Goal: Information Seeking & Learning: Find specific fact

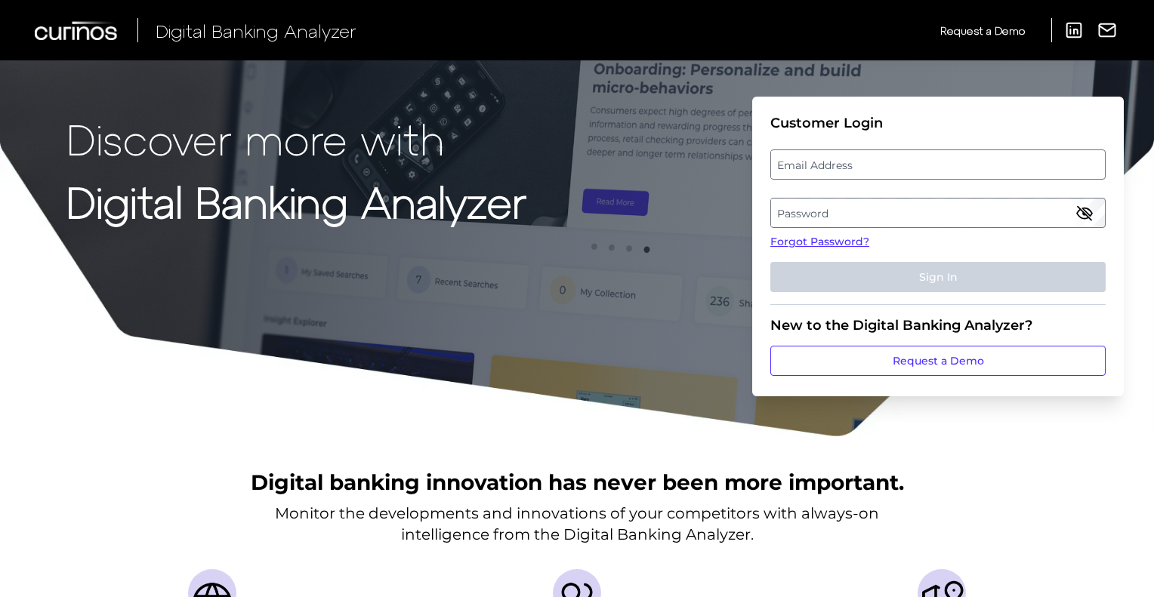
click at [883, 168] on label "Email Address" at bounding box center [937, 164] width 333 height 27
click at [883, 168] on input "email" at bounding box center [937, 164] width 335 height 30
click at [883, 168] on input "Email Address" at bounding box center [937, 164] width 335 height 30
type input "[EMAIL_ADDRESS][DOMAIN_NAME]"
click at [806, 220] on label "Password" at bounding box center [937, 212] width 333 height 27
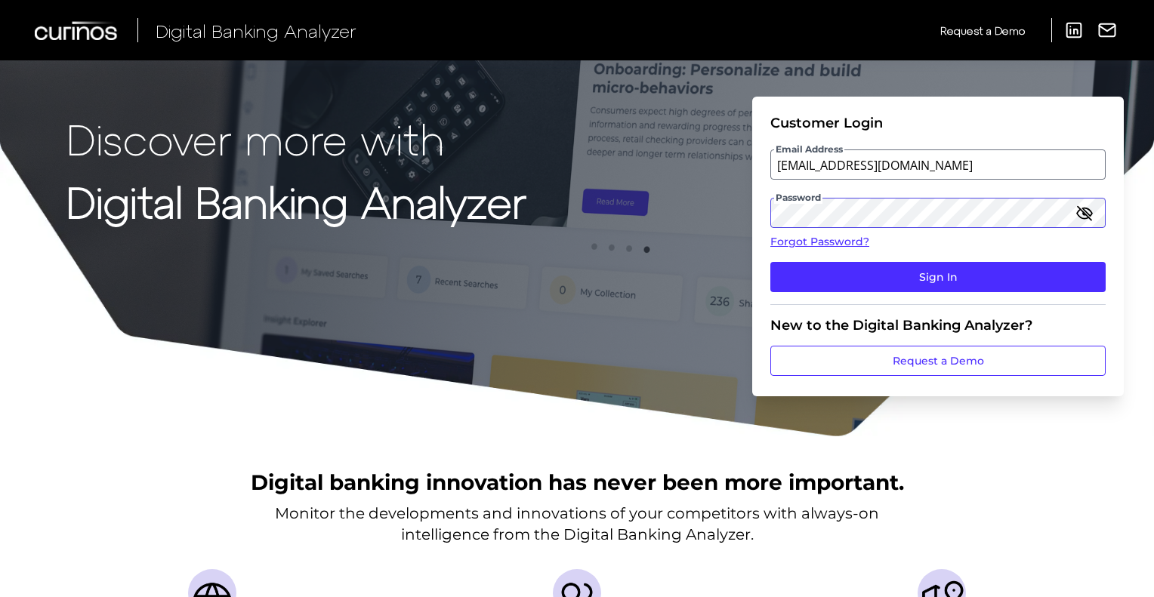
click at [770, 262] on button "Sign In" at bounding box center [937, 277] width 335 height 30
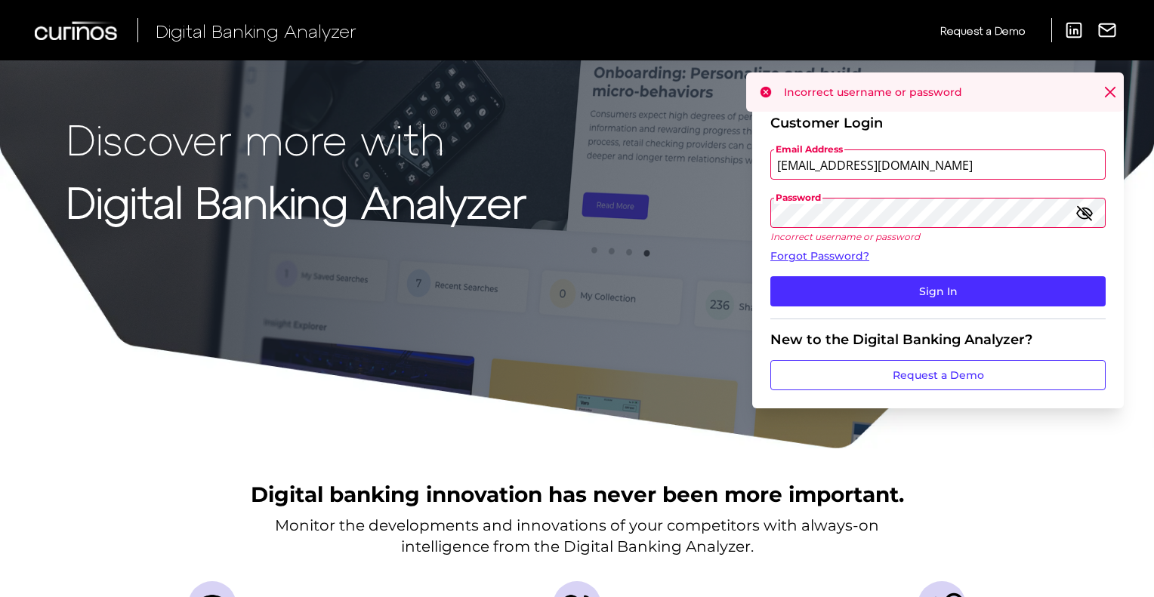
click at [770, 276] on button "Sign In" at bounding box center [937, 291] width 335 height 30
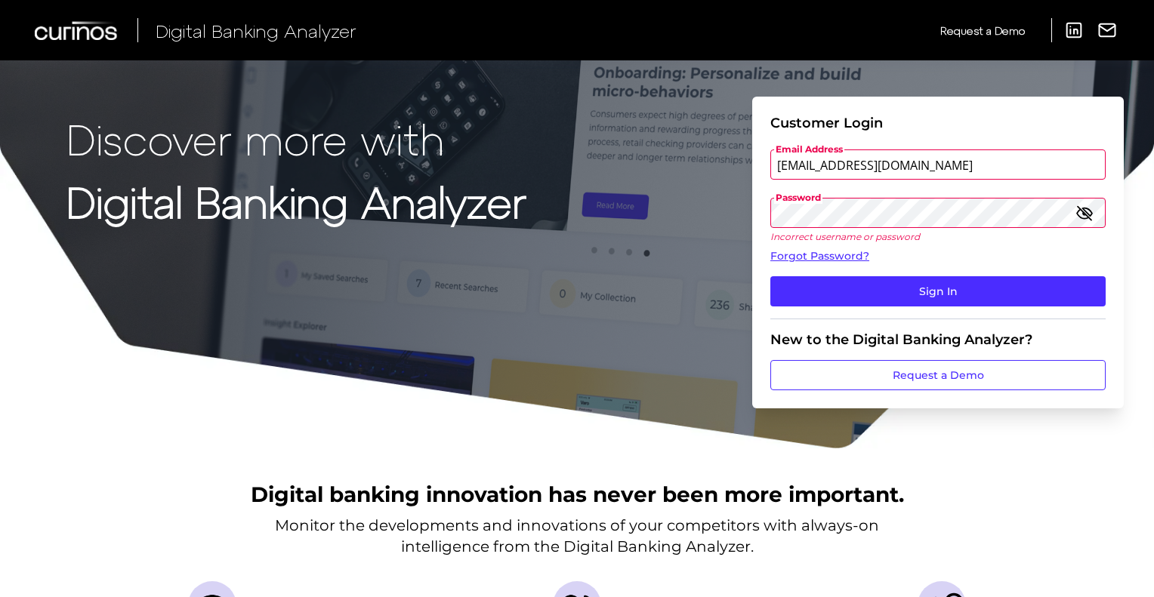
drag, startPoint x: 848, startPoint y: 163, endPoint x: 1045, endPoint y: 156, distance: 197.2
click at [1045, 156] on input "[EMAIL_ADDRESS][DOMAIN_NAME]" at bounding box center [937, 164] width 335 height 30
click at [770, 276] on button "Sign In" at bounding box center [937, 291] width 335 height 30
click at [861, 167] on input "svandalfsen" at bounding box center [937, 164] width 335 height 30
type input "[EMAIL_ADDRESS][DOMAIN_NAME]"
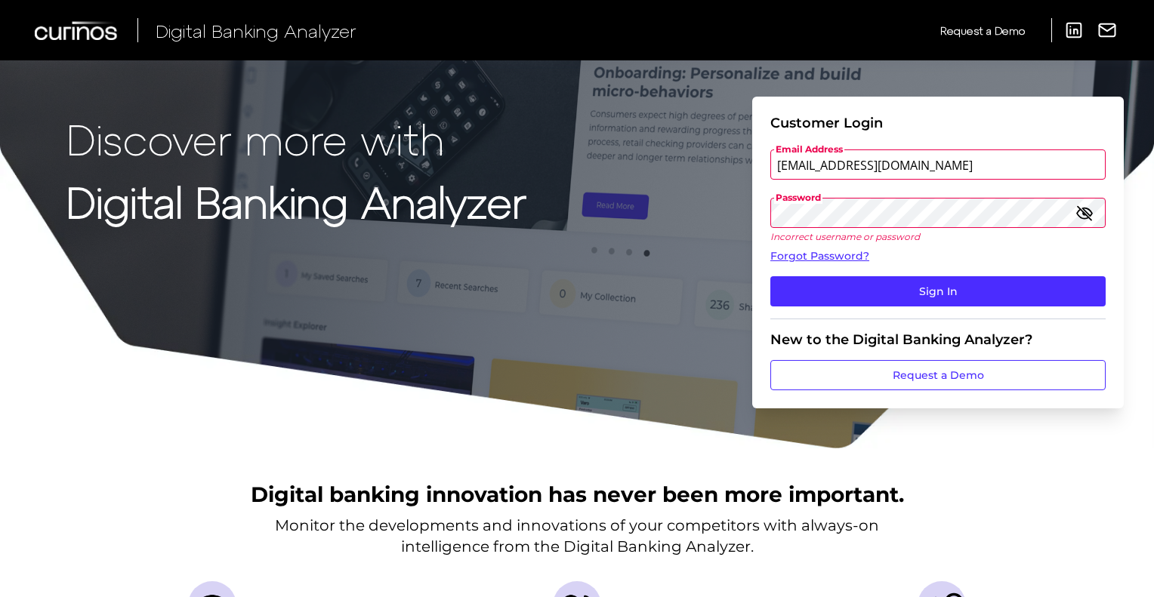
click at [770, 276] on button "Sign In" at bounding box center [937, 291] width 335 height 30
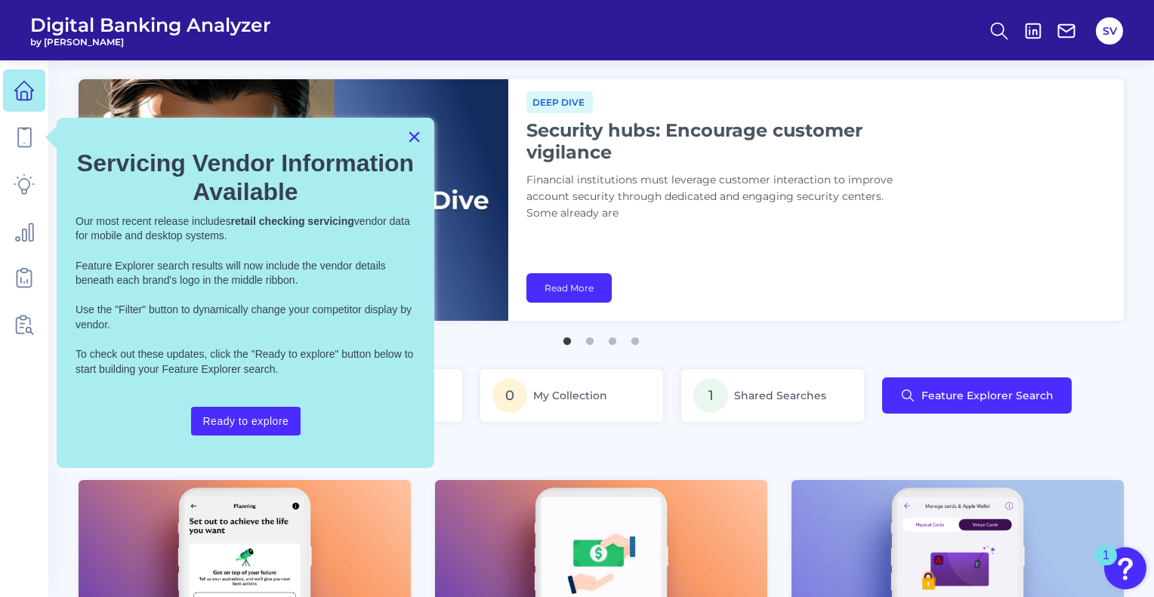
click at [410, 138] on button "×" at bounding box center [414, 137] width 14 height 24
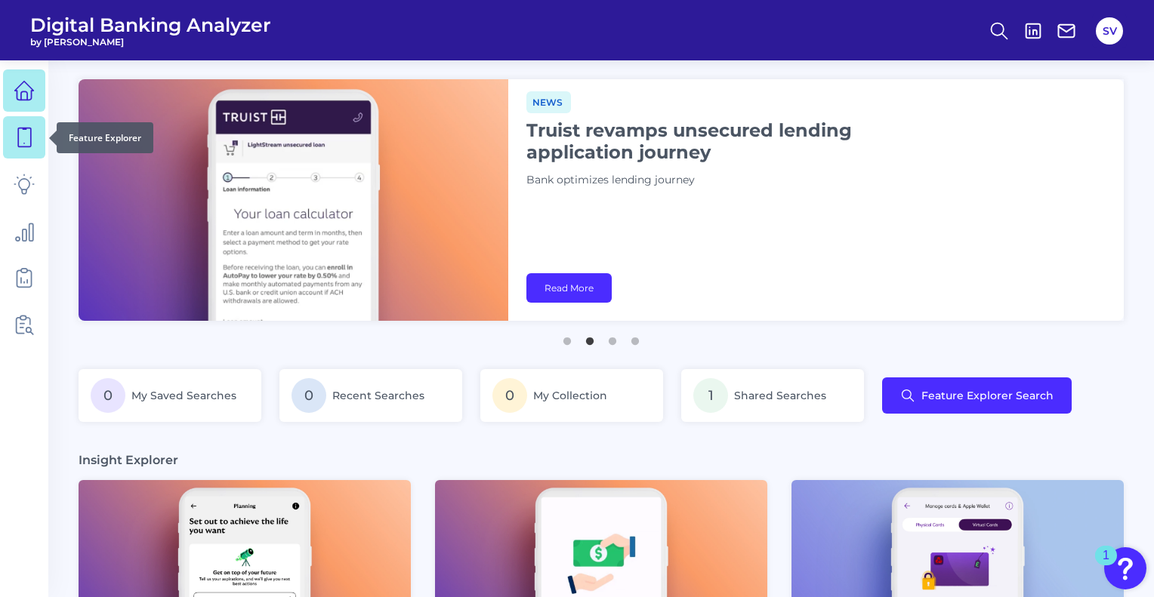
click at [28, 137] on icon at bounding box center [24, 137] width 21 height 21
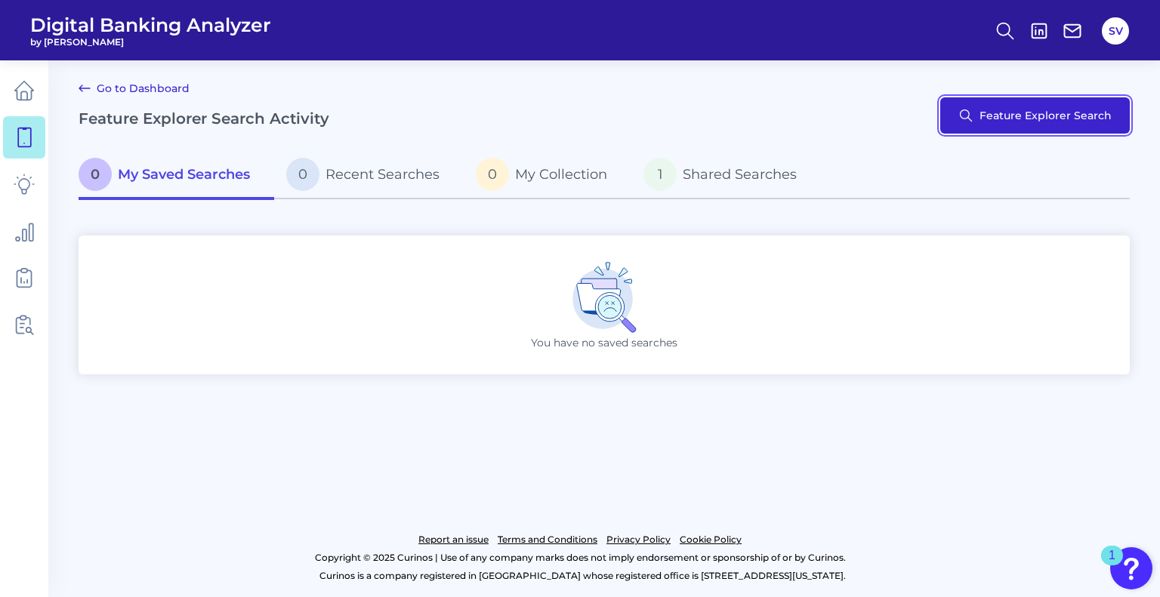
click at [1013, 113] on button "Feature Explorer Search" at bounding box center [1035, 115] width 190 height 36
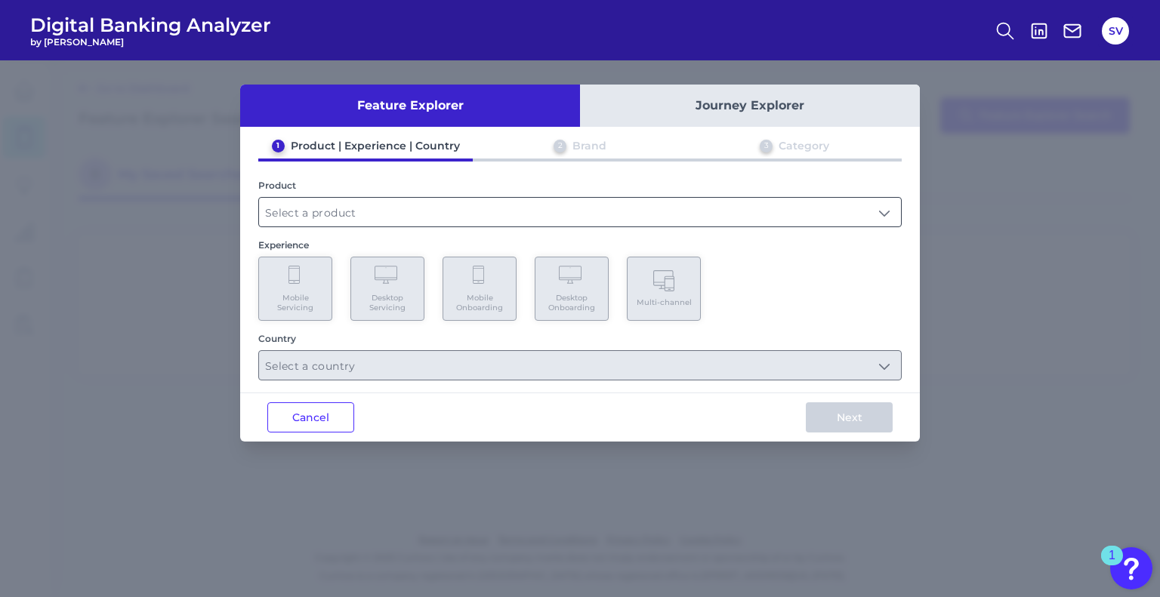
click at [603, 217] on input "text" at bounding box center [580, 212] width 642 height 29
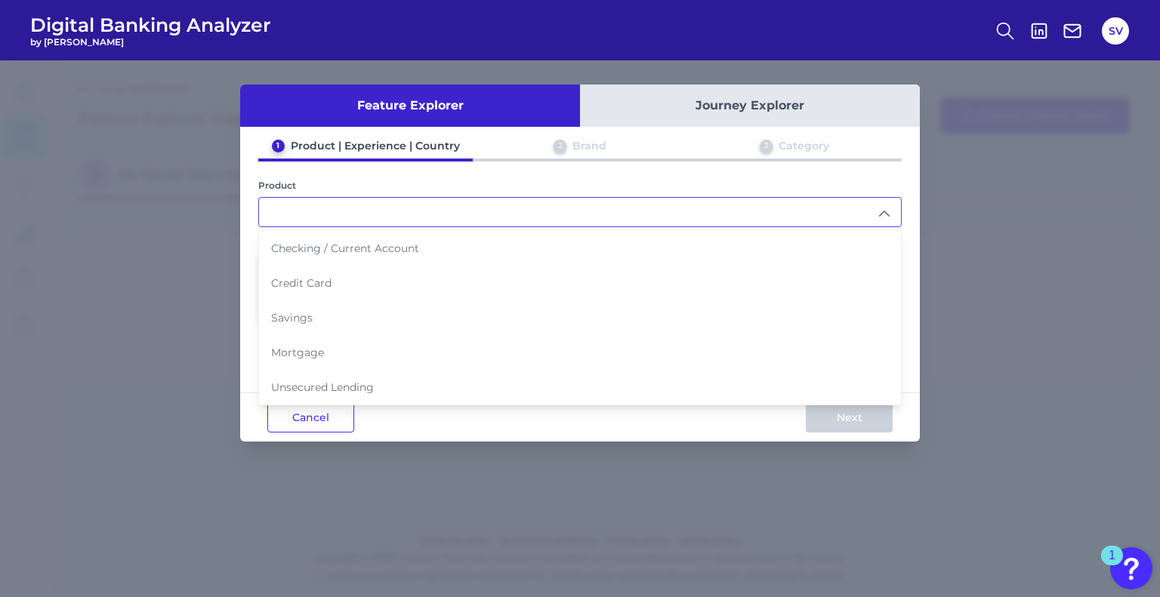
click at [1004, 193] on div "Feature Explorer Journey Explorer 1 Product | Experience | Country 2 Brand 3 Ca…" at bounding box center [580, 328] width 1160 height 537
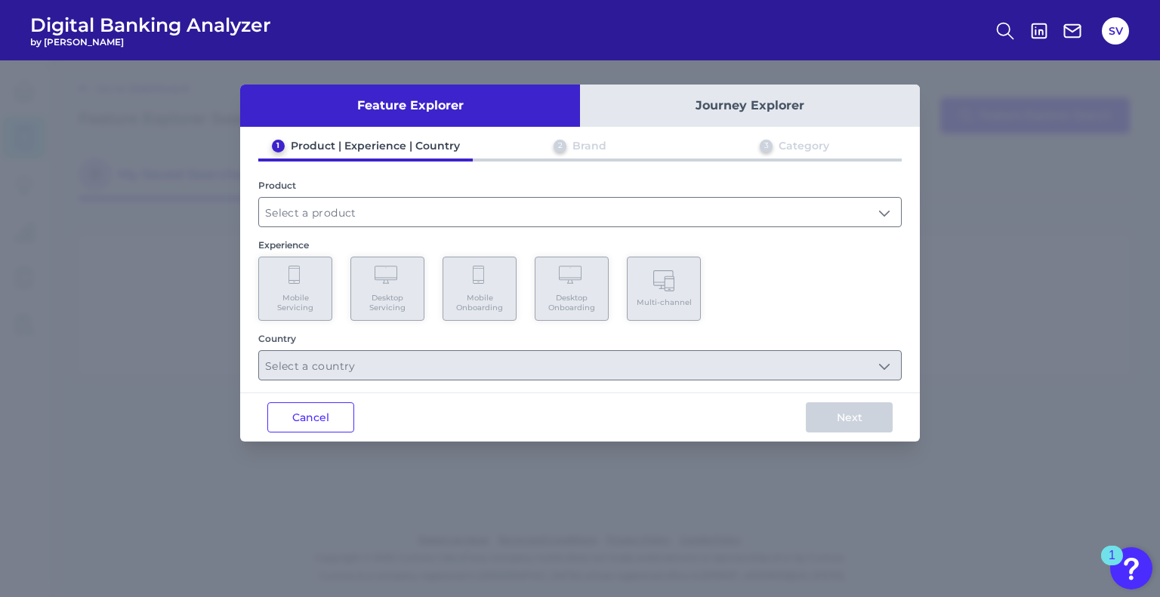
click at [1076, 139] on div "Feature Explorer Journey Explorer 1 Product | Experience | Country 2 Brand 3 Ca…" at bounding box center [580, 328] width 1160 height 537
click at [184, 153] on div "Feature Explorer Journey Explorer 1 Product | Experience | Country 2 Brand 3 Ca…" at bounding box center [580, 328] width 1160 height 537
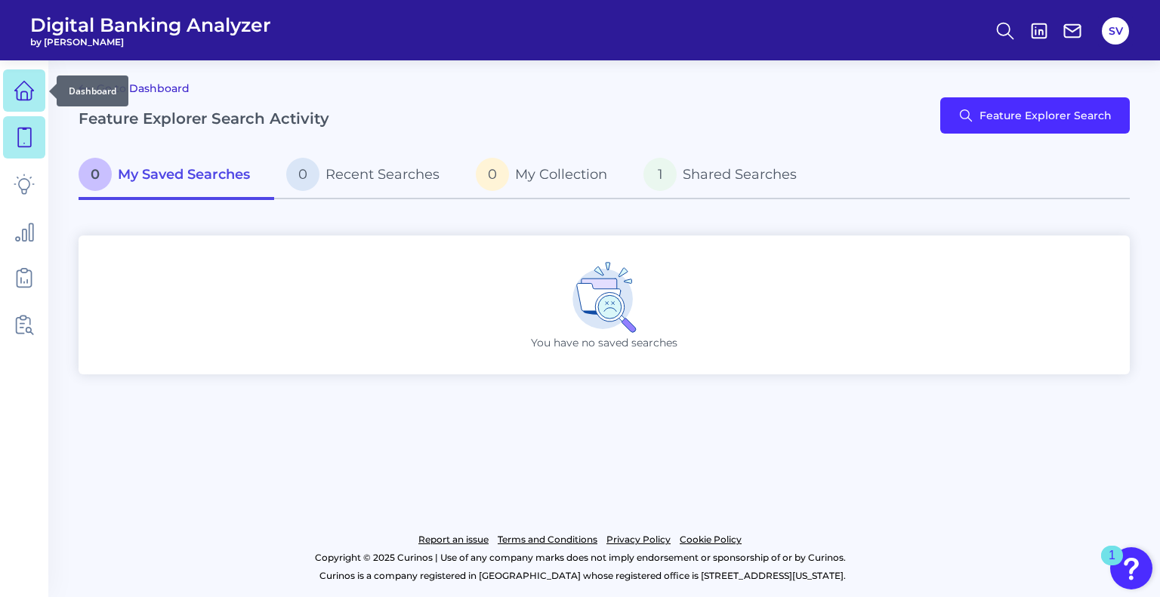
click at [15, 88] on icon at bounding box center [24, 90] width 21 height 21
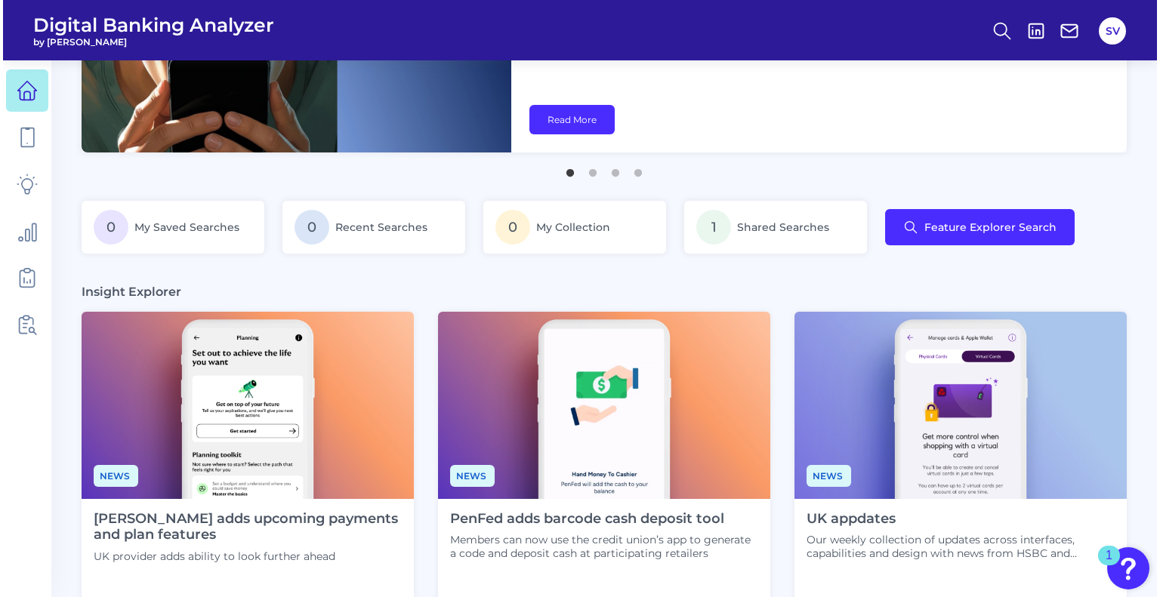
scroll to position [177, 0]
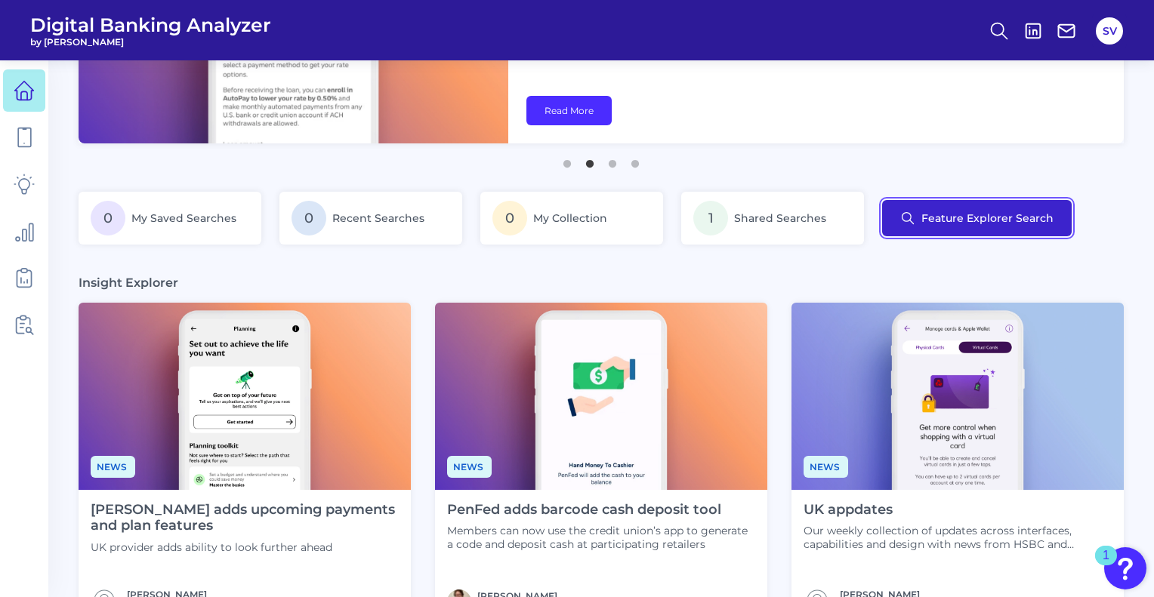
click at [1011, 230] on button "Feature Explorer Search" at bounding box center [977, 218] width 190 height 36
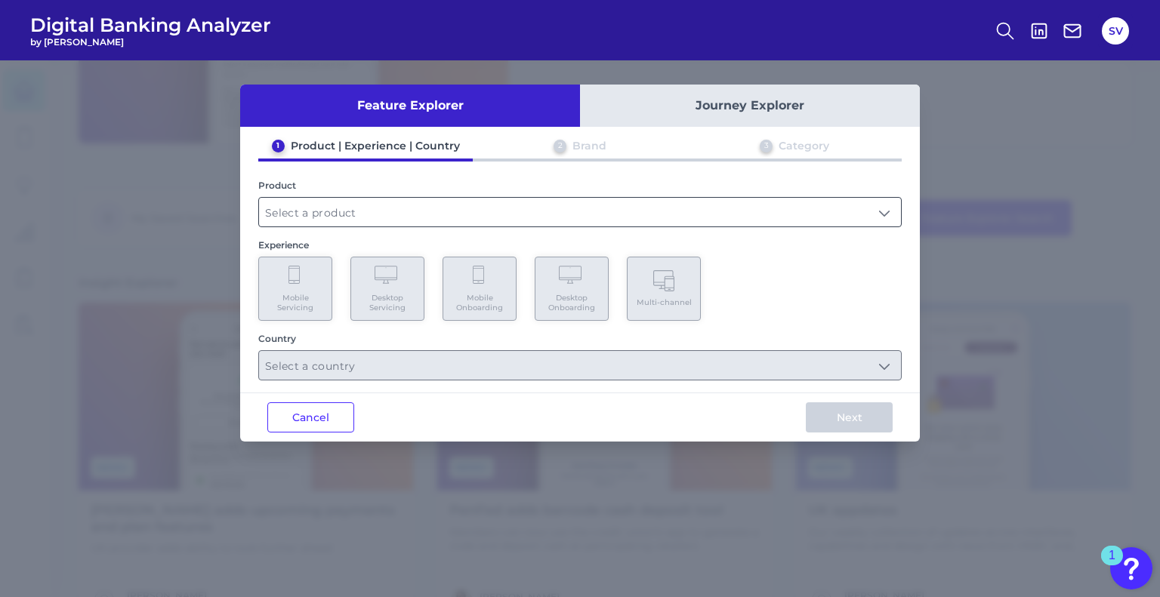
click at [491, 214] on input "text" at bounding box center [580, 212] width 642 height 29
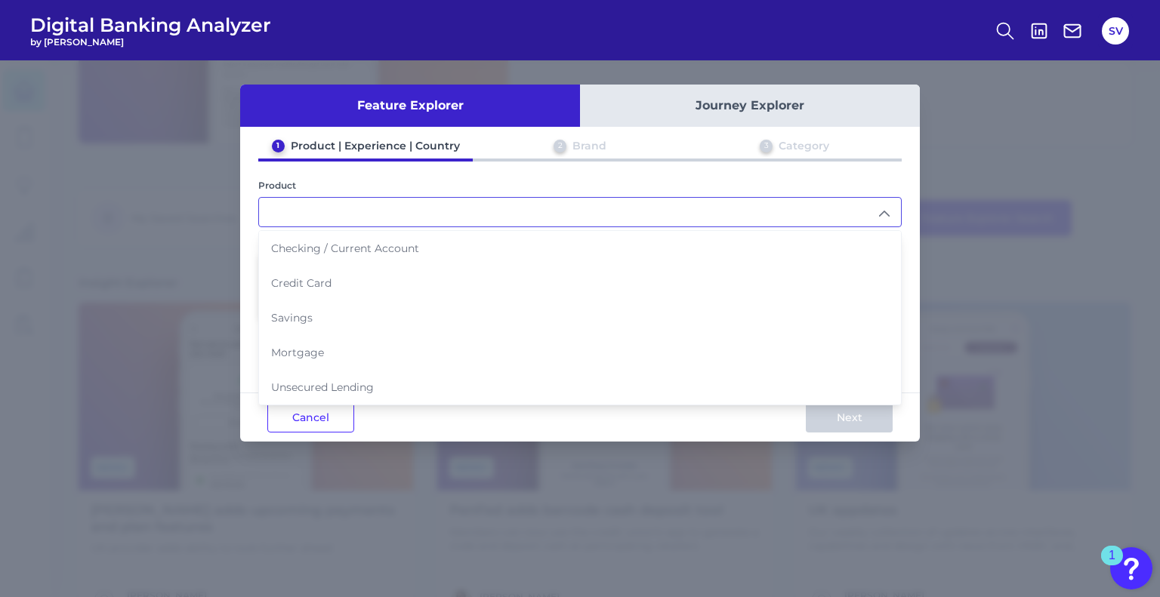
click at [178, 201] on div "Feature Explorer Journey Explorer 1 Product | Experience | Country 2 Brand 3 Ca…" at bounding box center [580, 328] width 1160 height 537
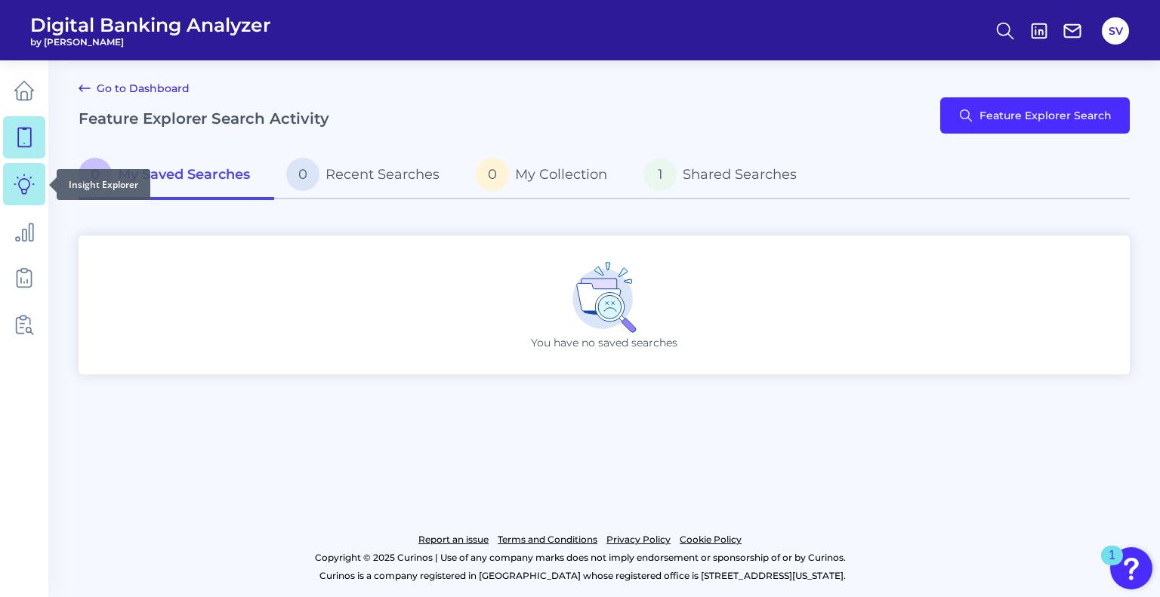
click at [26, 192] on icon at bounding box center [24, 184] width 20 height 20
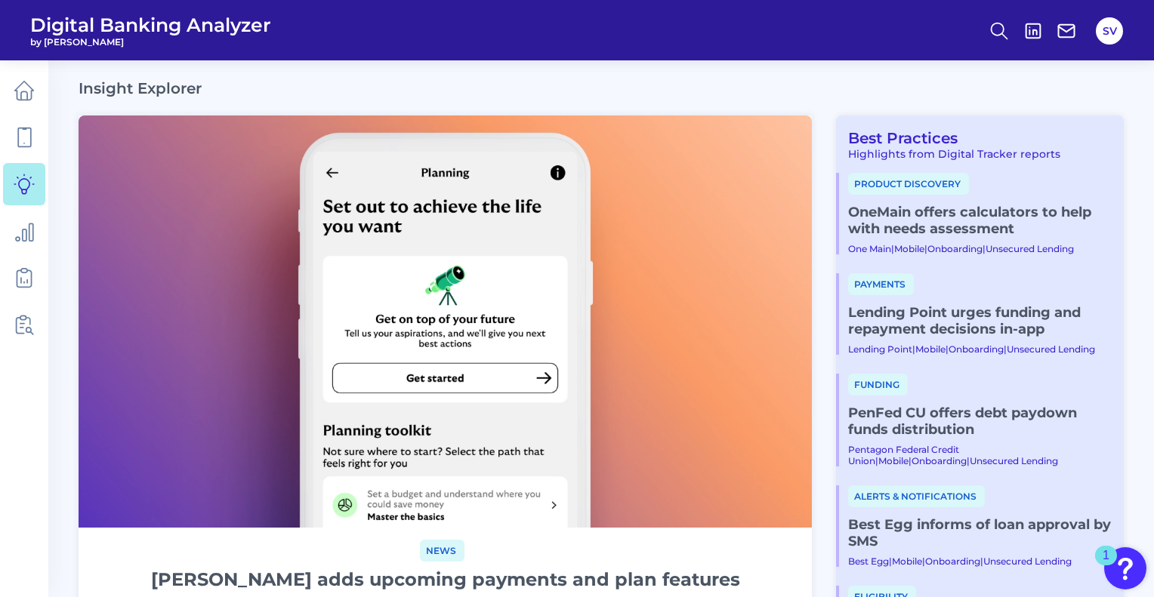
click at [901, 190] on span "Product discovery" at bounding box center [908, 184] width 121 height 22
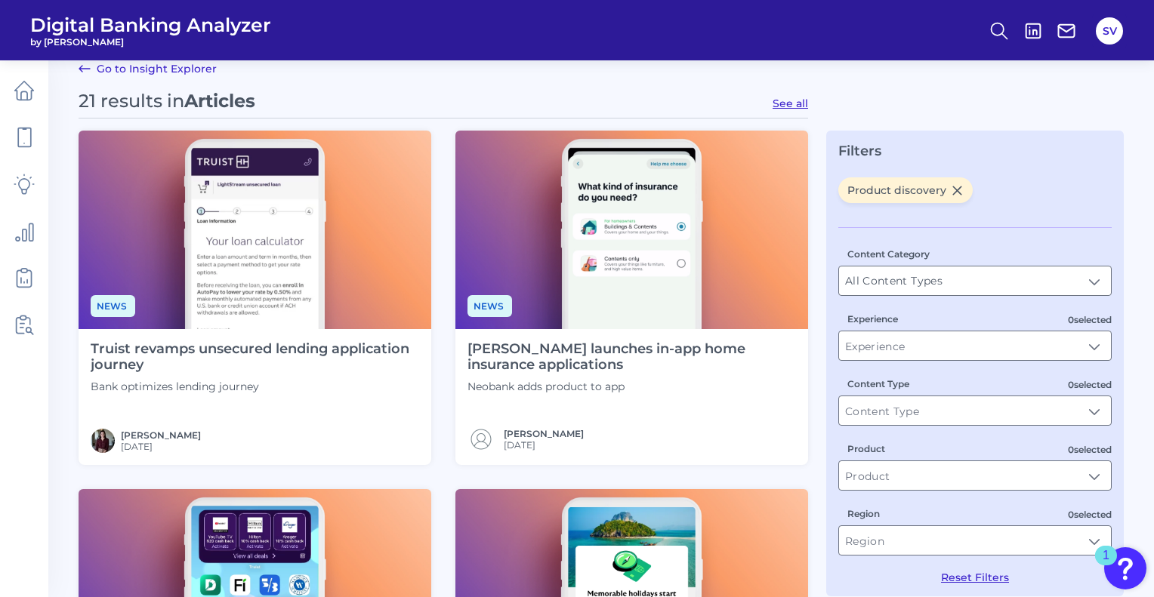
scroll to position [75, 0]
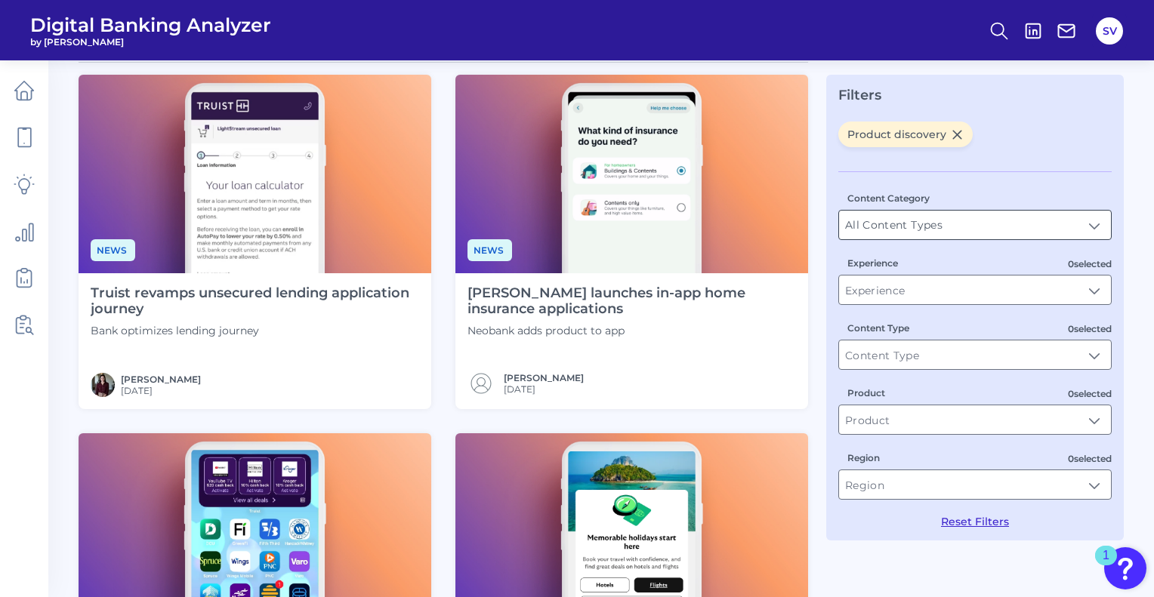
click at [1009, 229] on input "All Content Types" at bounding box center [975, 225] width 272 height 29
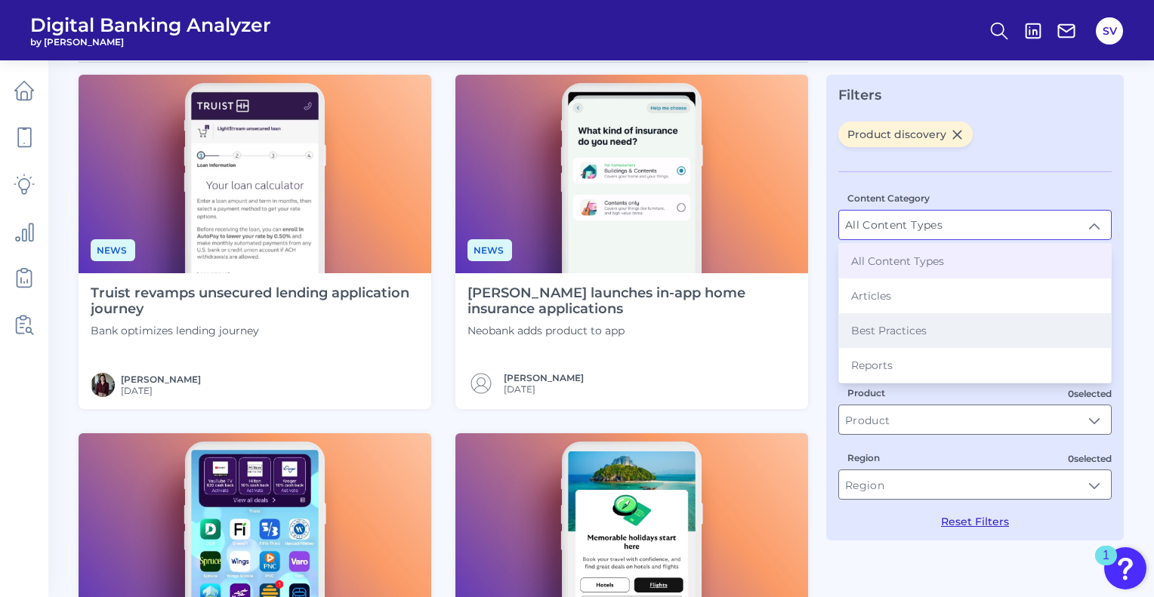
click at [970, 319] on li "Best Practices" at bounding box center [975, 330] width 272 height 35
type input "Best Practices"
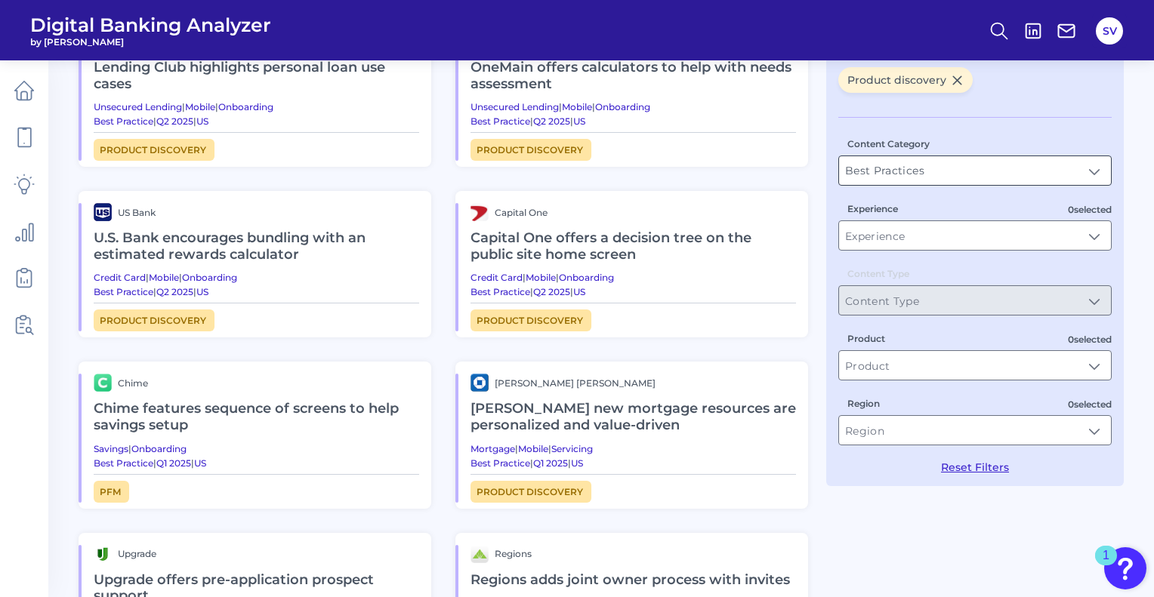
scroll to position [154, 0]
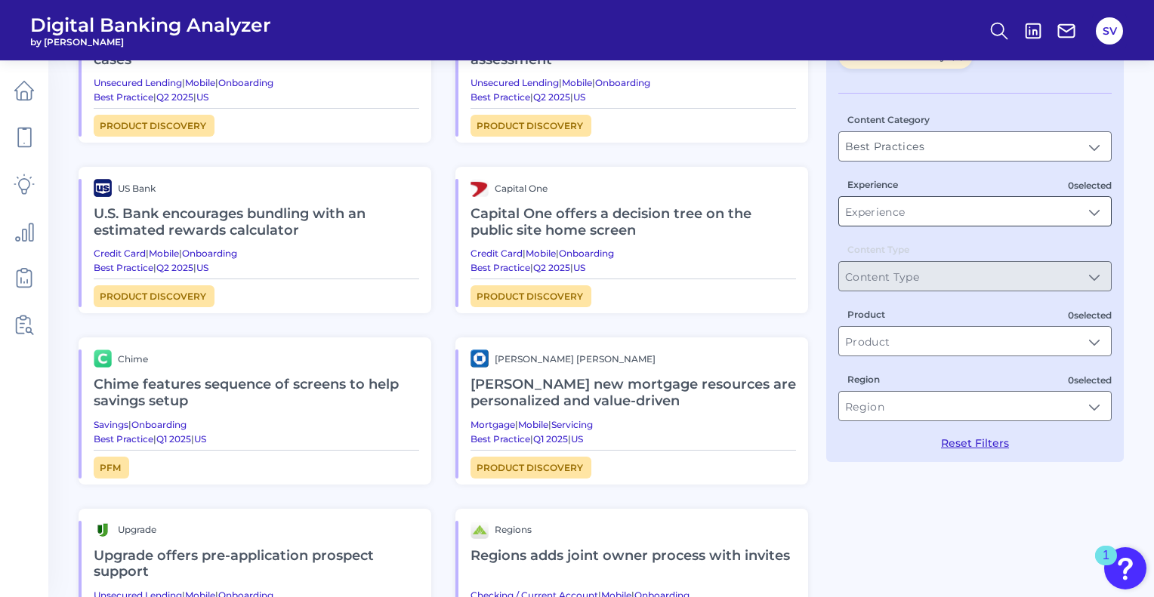
click at [978, 215] on input "Experience" at bounding box center [975, 211] width 272 height 29
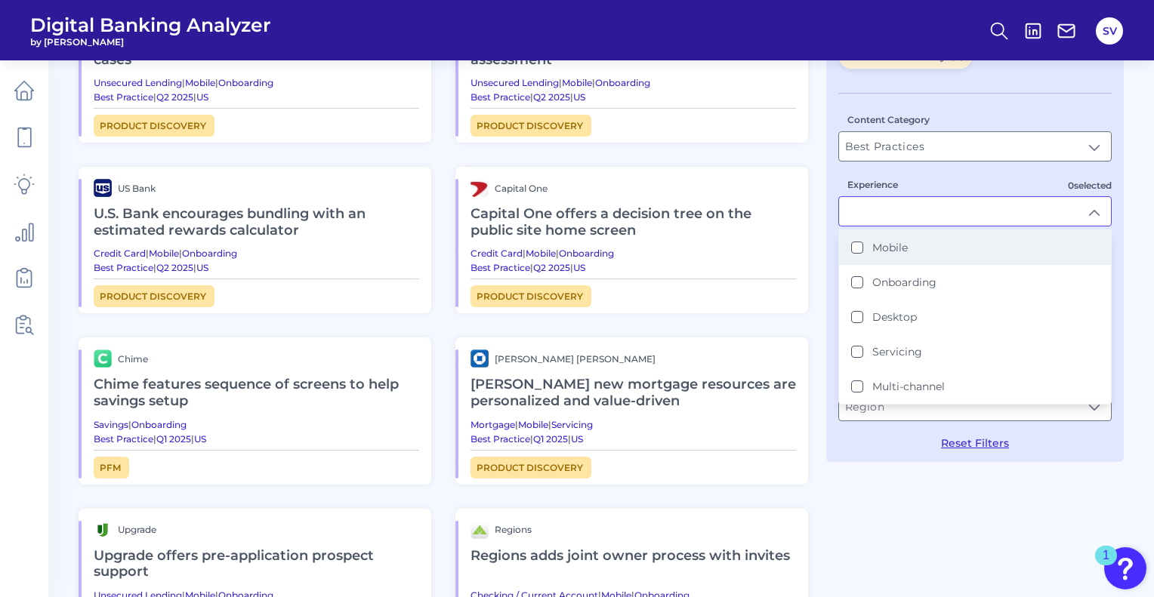
click at [956, 244] on li "Mobile" at bounding box center [975, 247] width 272 height 35
type input "Mobile"
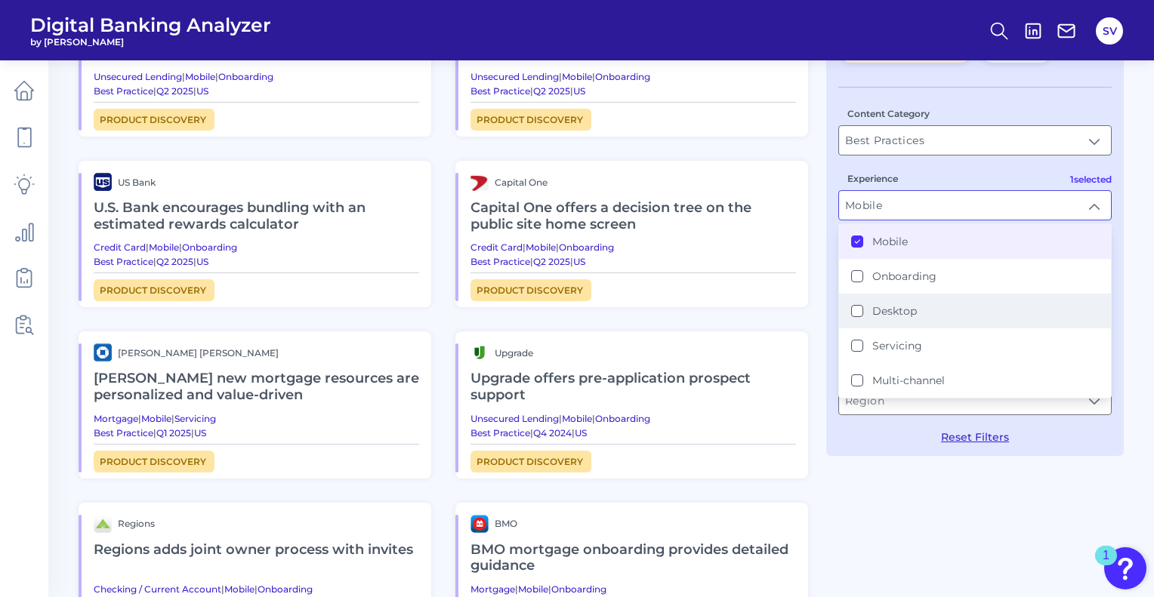
scroll to position [121, 0]
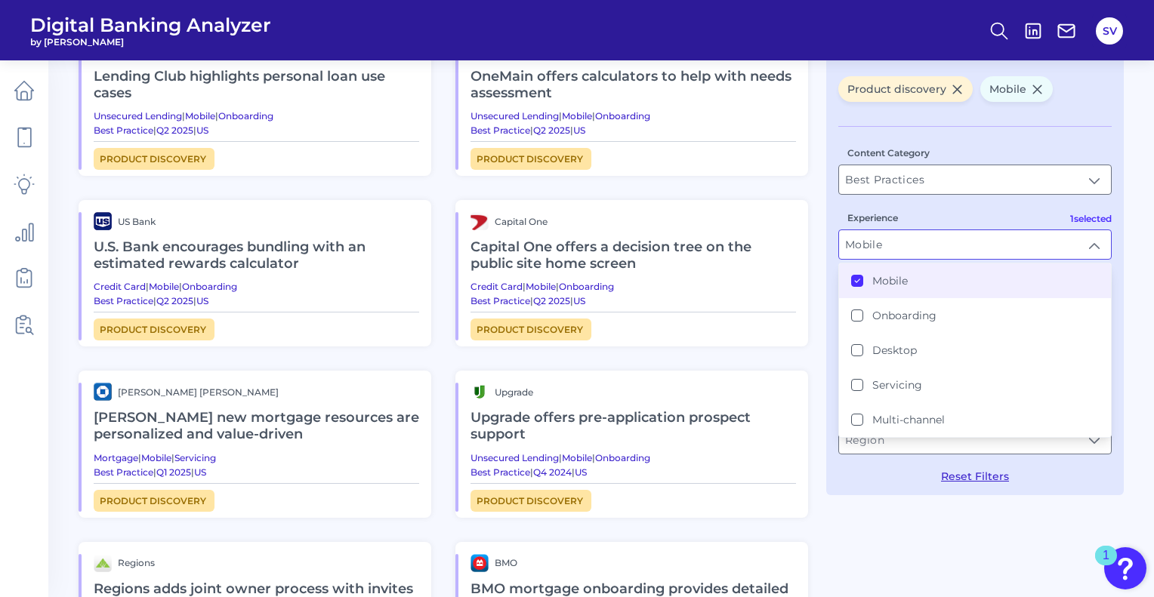
click at [948, 213] on div "Experience Mobile Mobile Mobile Onboarding Desktop Servicing Multi-channel" at bounding box center [974, 235] width 273 height 50
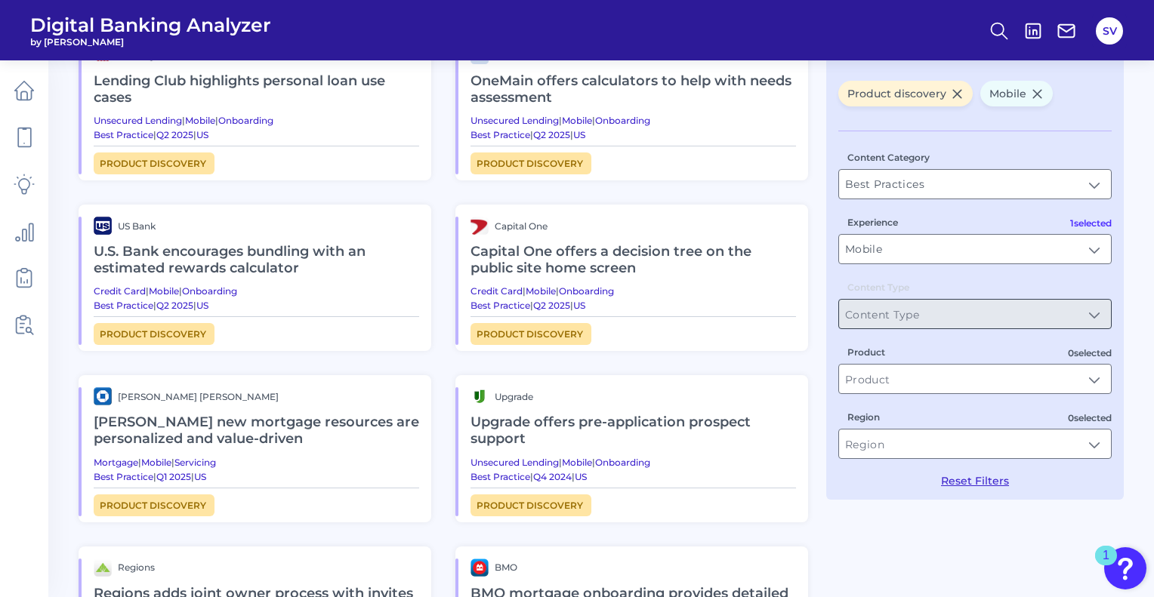
scroll to position [117, 0]
click at [926, 372] on input "Product" at bounding box center [975, 378] width 272 height 29
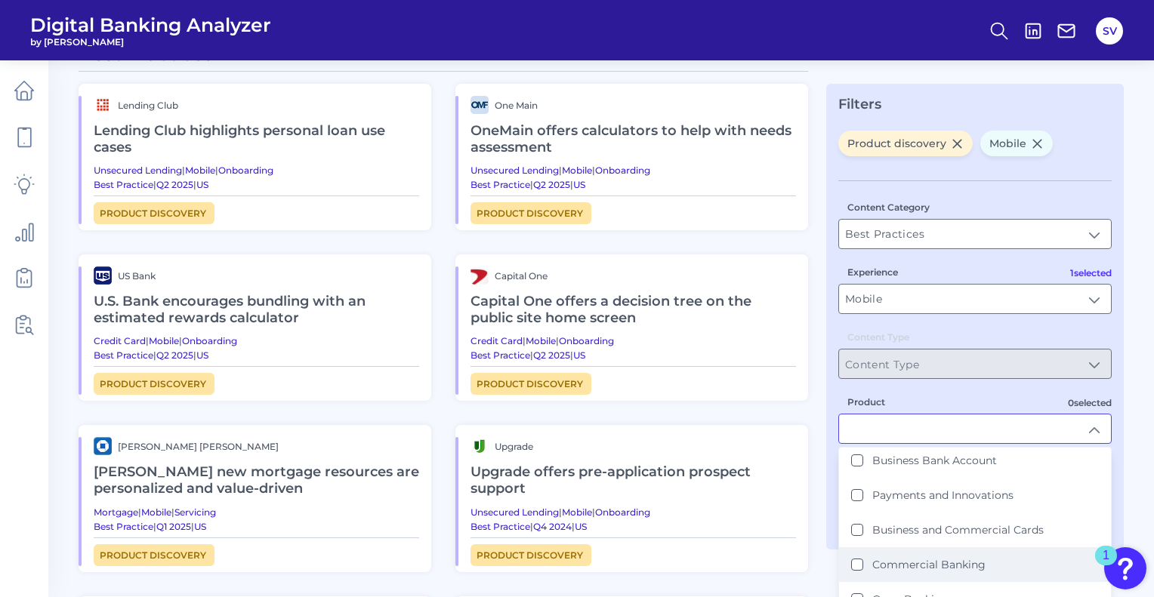
scroll to position [23, 0]
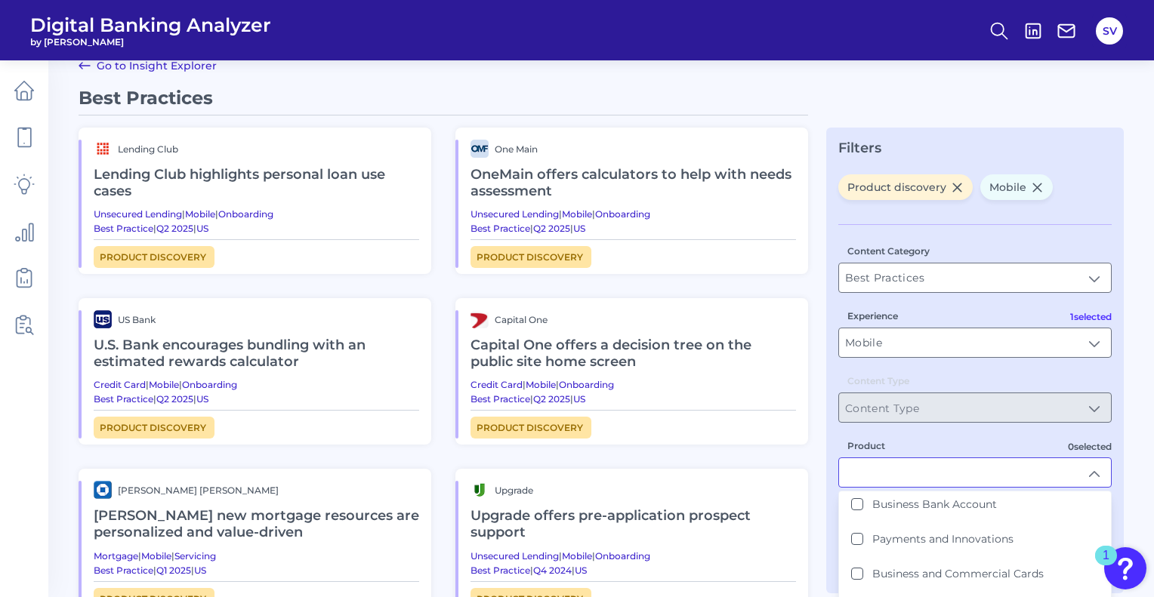
click at [1075, 97] on div "Best Practices Lending Club Lending Club highlights personal loan use cases Uns…" at bounding box center [601, 527] width 1045 height 881
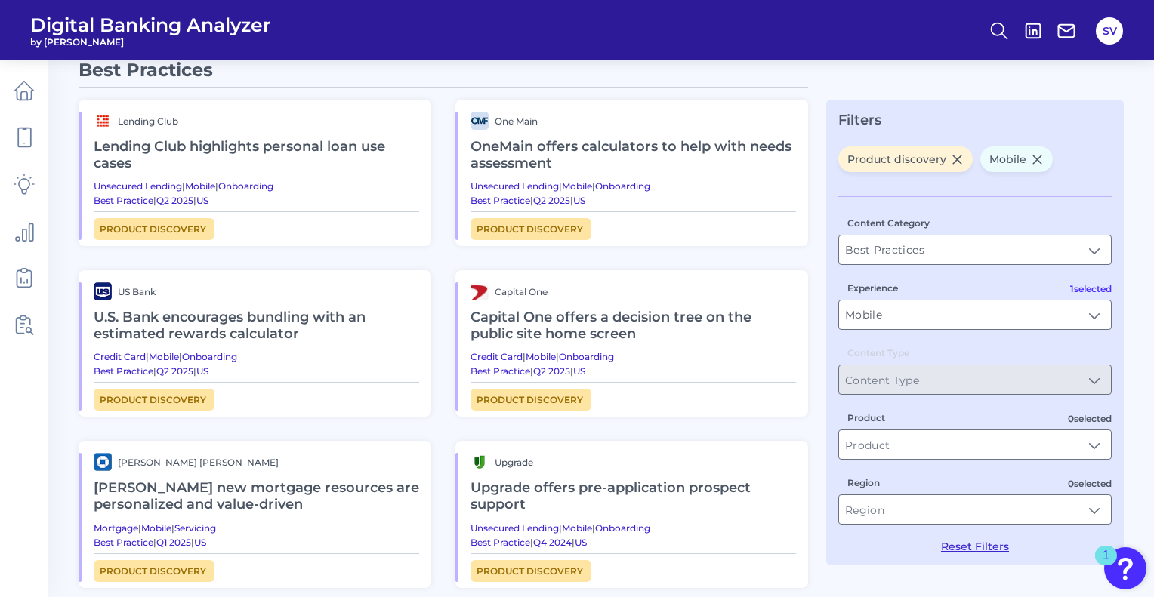
scroll to position [0, 0]
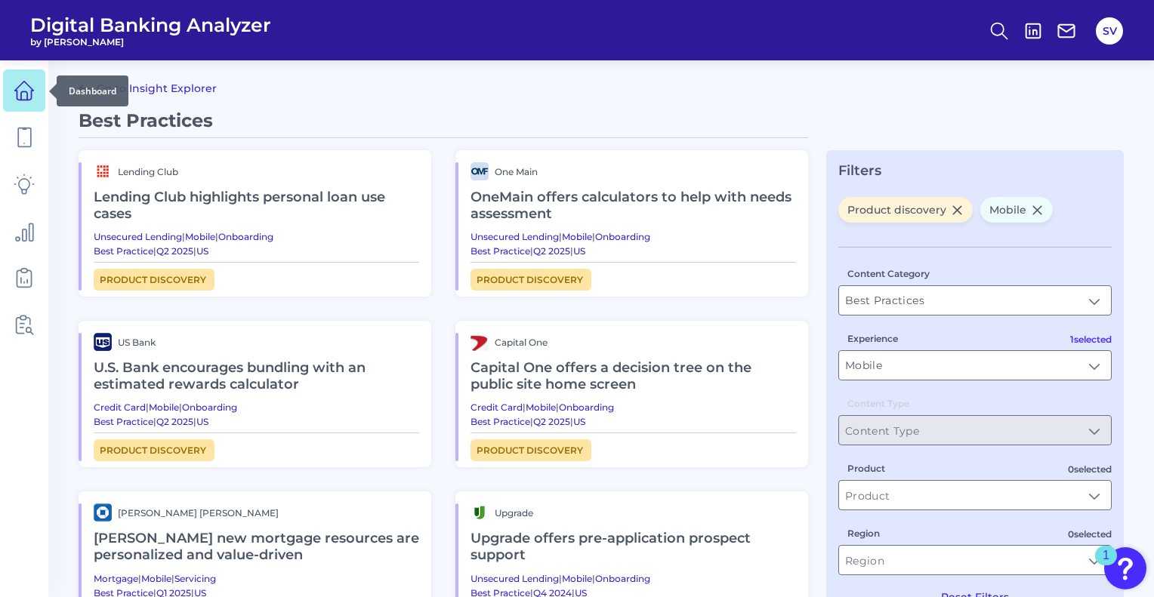
click at [32, 95] on icon at bounding box center [24, 90] width 21 height 21
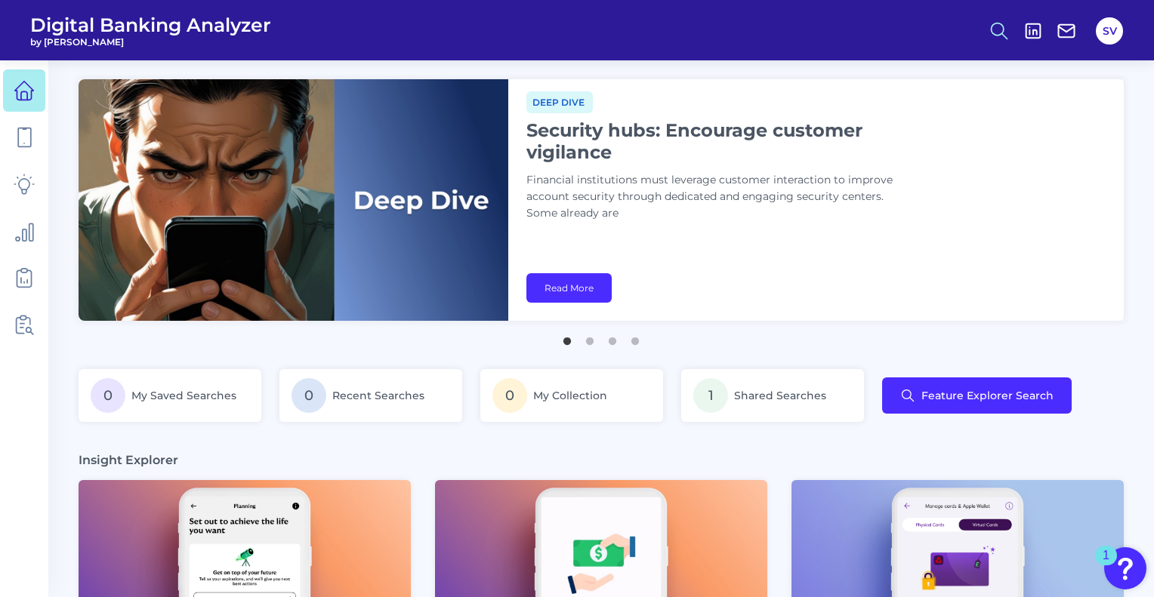
click at [987, 34] on button at bounding box center [998, 31] width 35 height 35
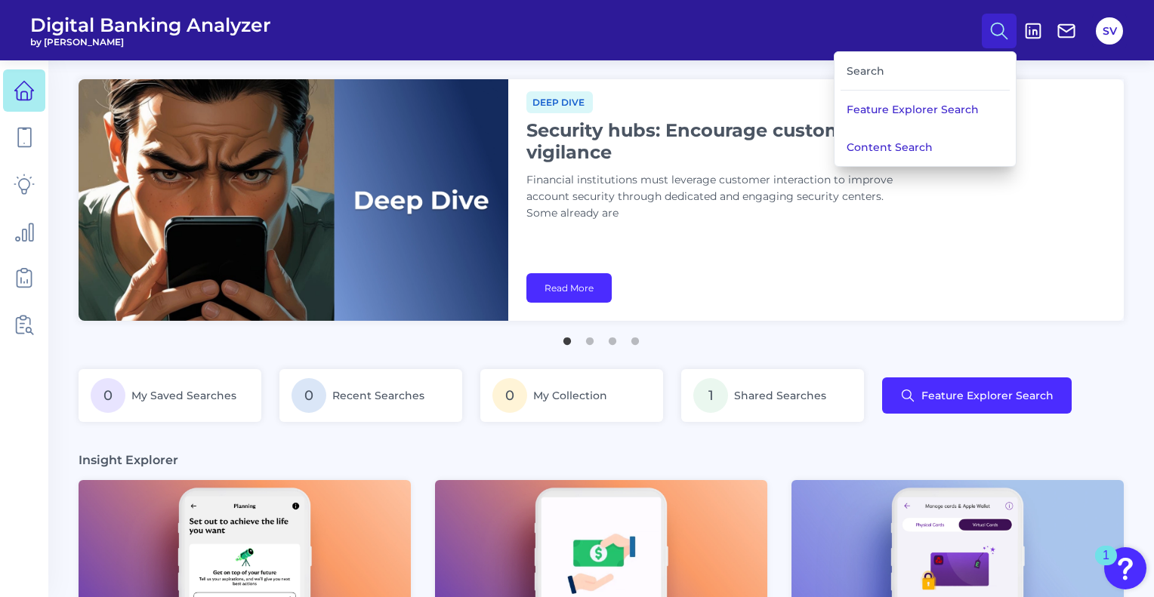
click at [939, 66] on div "Search" at bounding box center [924, 71] width 169 height 39
click at [856, 69] on div "Search" at bounding box center [924, 71] width 169 height 39
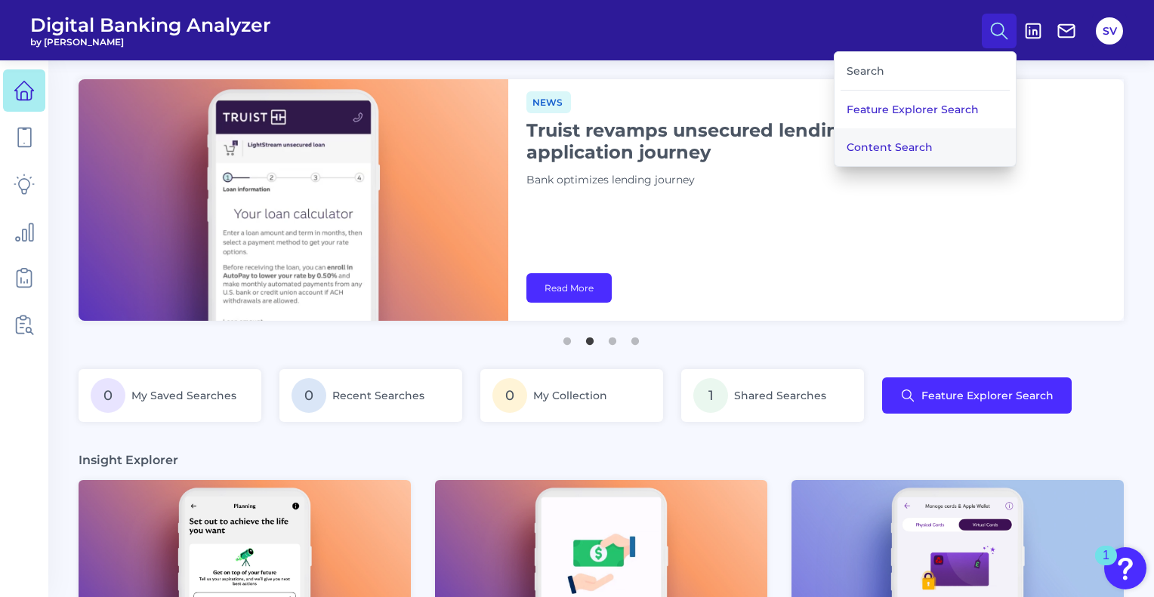
click at [867, 143] on button "Content Search" at bounding box center [924, 147] width 181 height 38
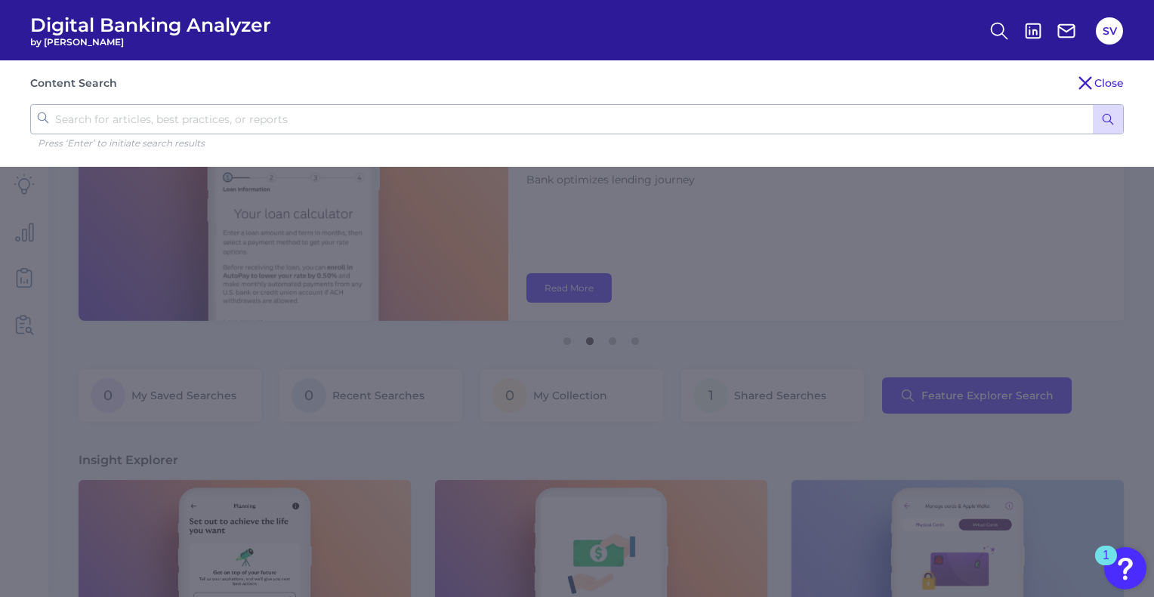
click at [335, 131] on input "text" at bounding box center [576, 119] width 1093 height 30
type input "REgistration"
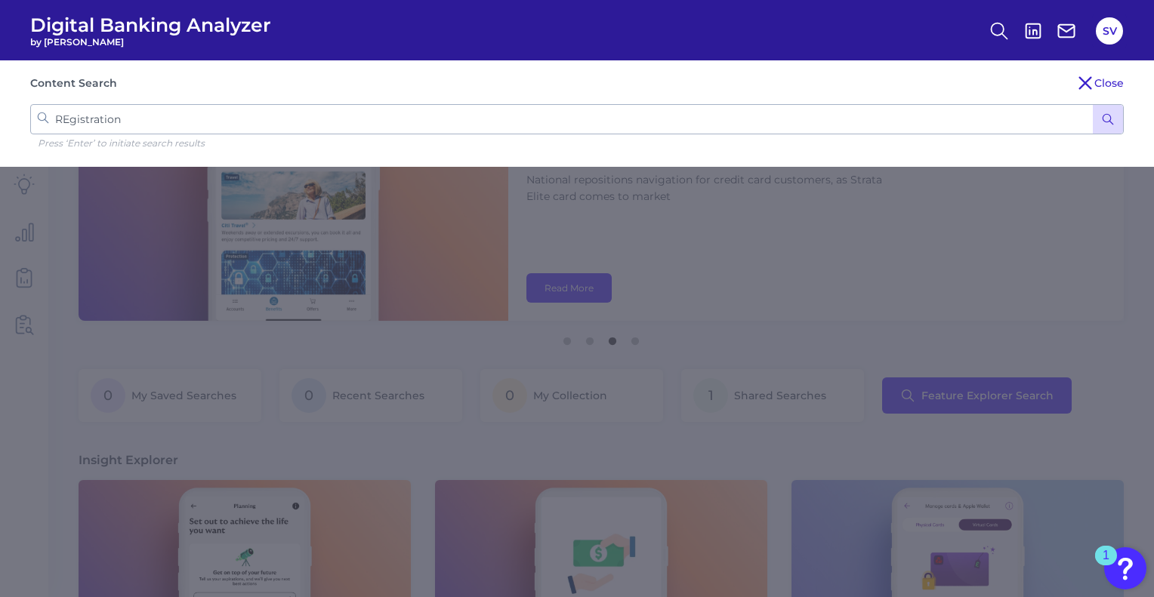
click button "submit" at bounding box center [1107, 119] width 30 height 29
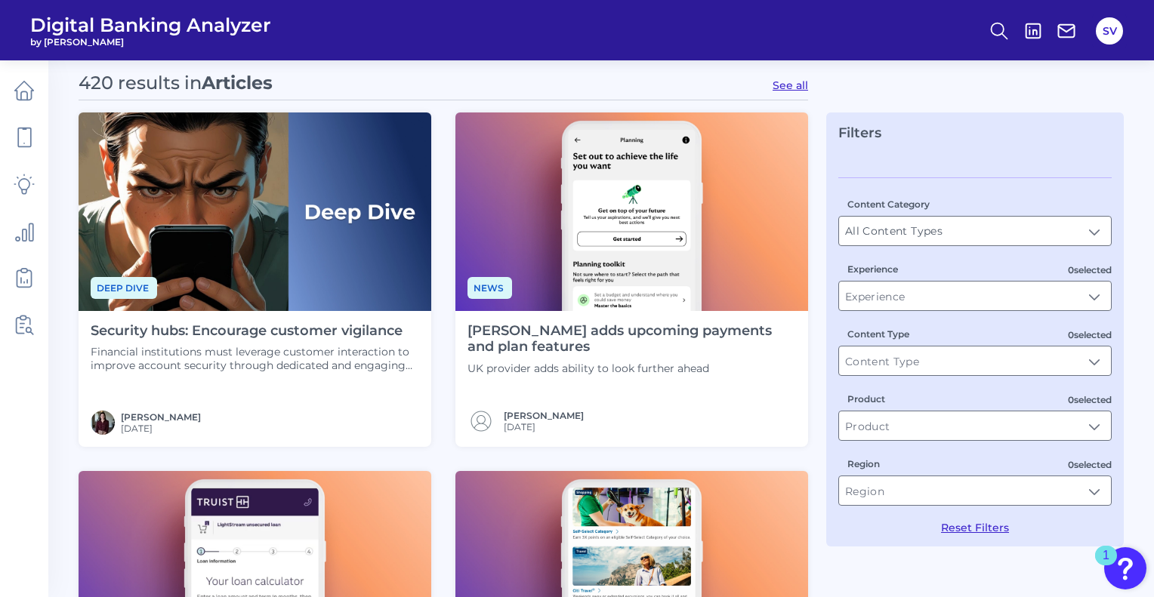
scroll to position [42, 0]
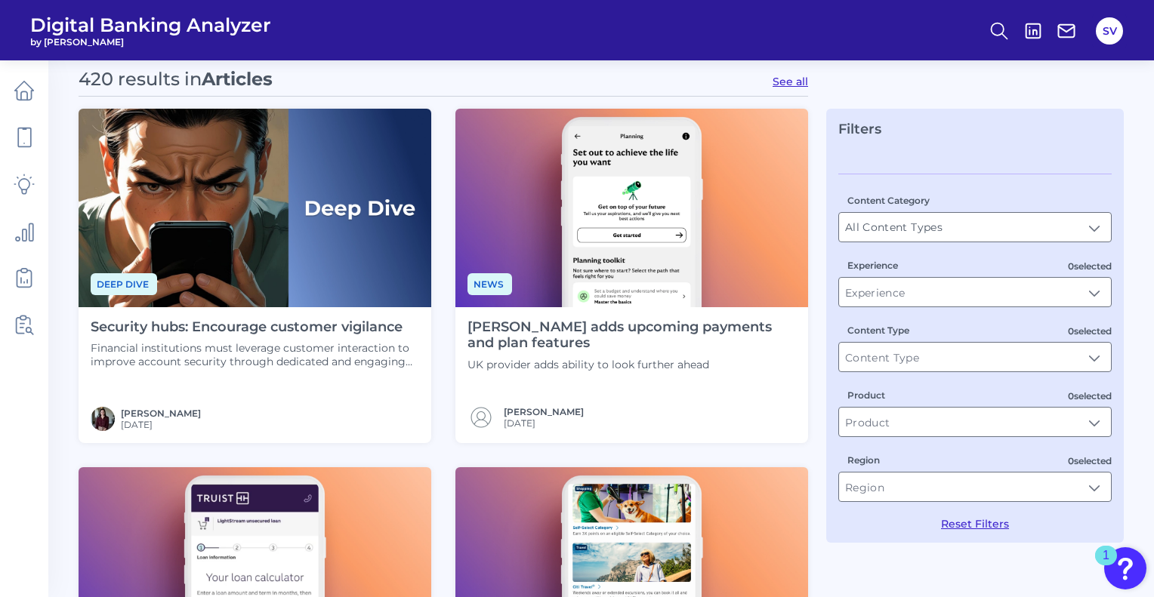
drag, startPoint x: 335, startPoint y: 328, endPoint x: 708, endPoint y: 42, distance: 470.1
click at [708, 42] on header "Digital Banking Analyzer by Curinos SV" at bounding box center [577, 30] width 1154 height 60
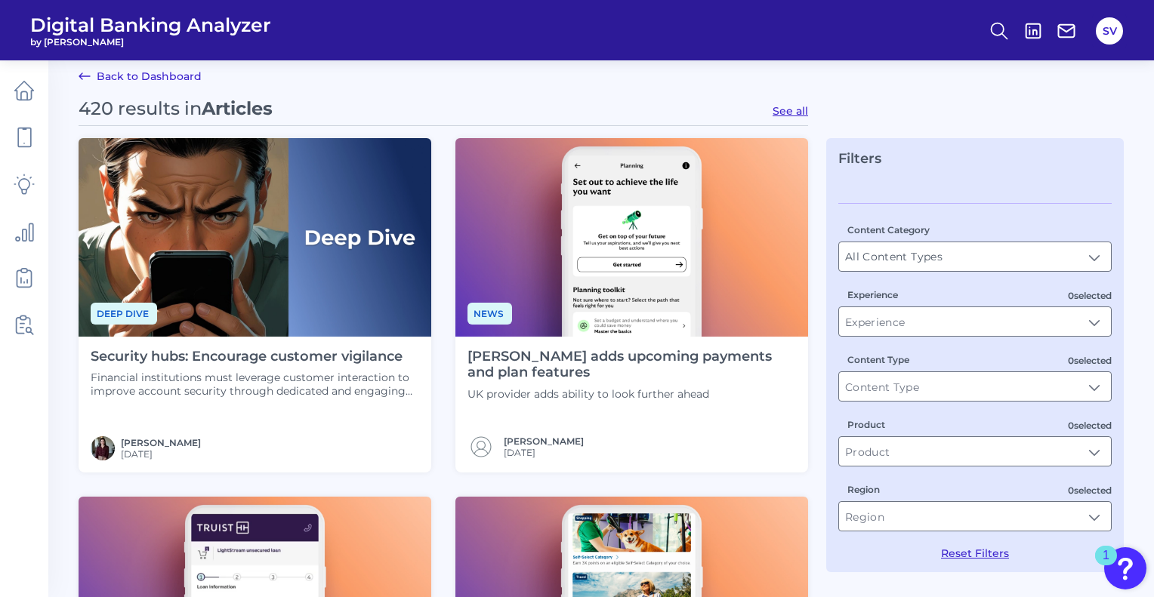
scroll to position [0, 0]
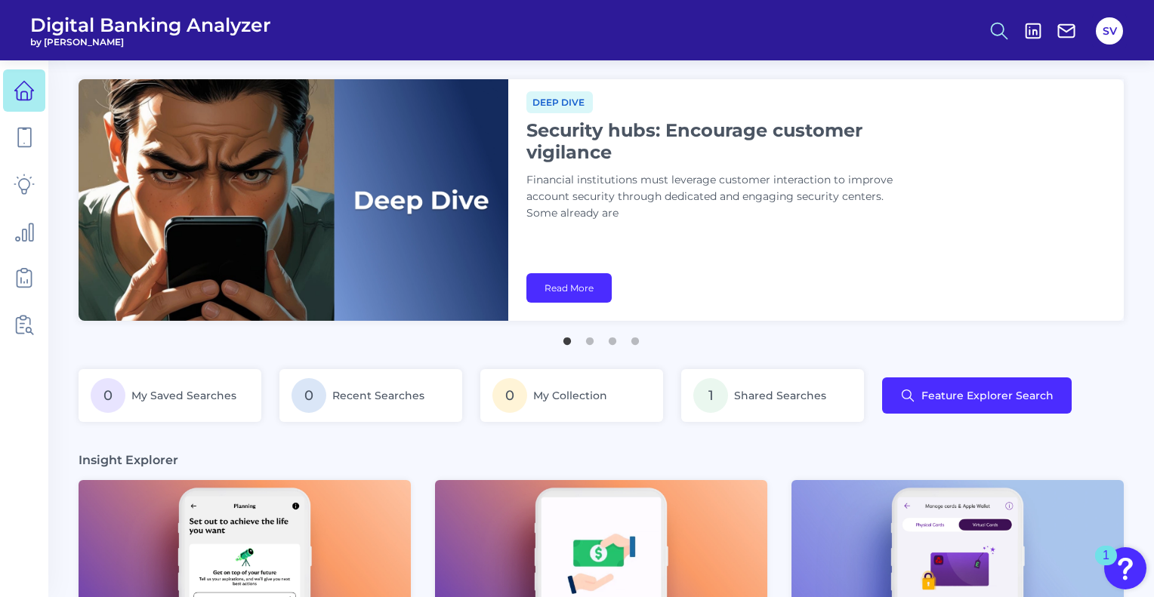
click at [996, 39] on icon at bounding box center [998, 30] width 21 height 21
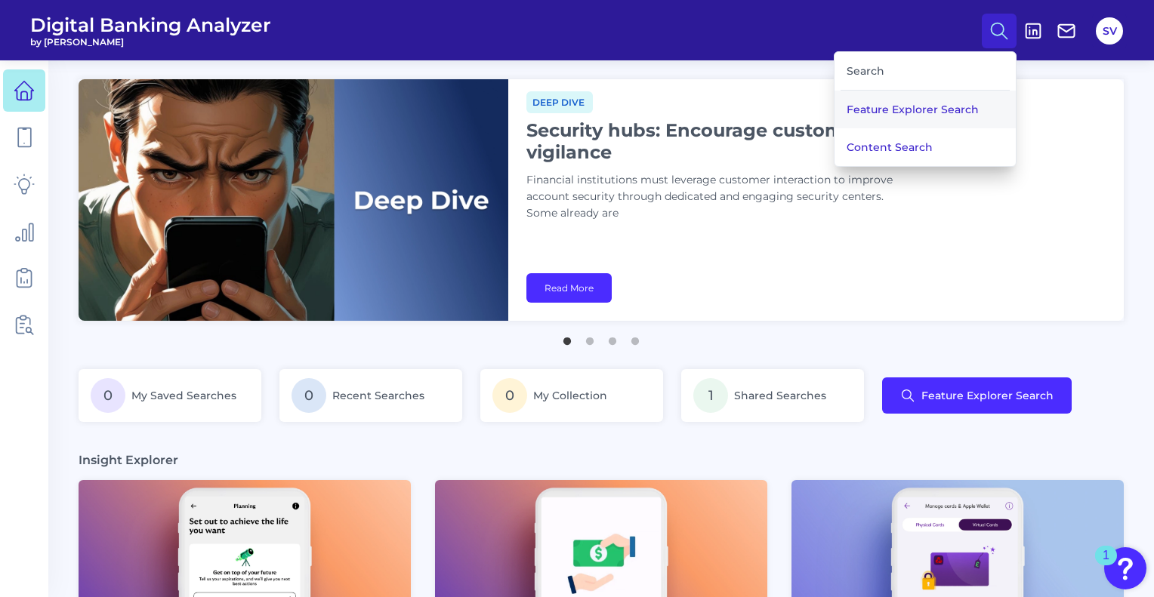
click at [919, 103] on button "Feature Explorer Search" at bounding box center [924, 110] width 181 height 38
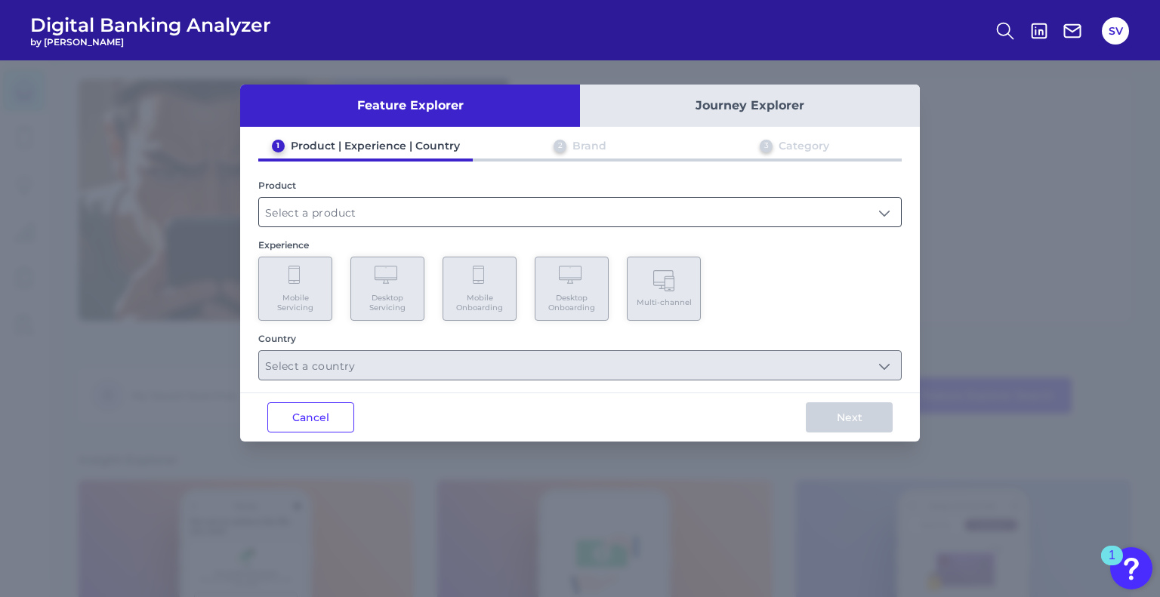
click at [547, 205] on input "text" at bounding box center [580, 212] width 642 height 29
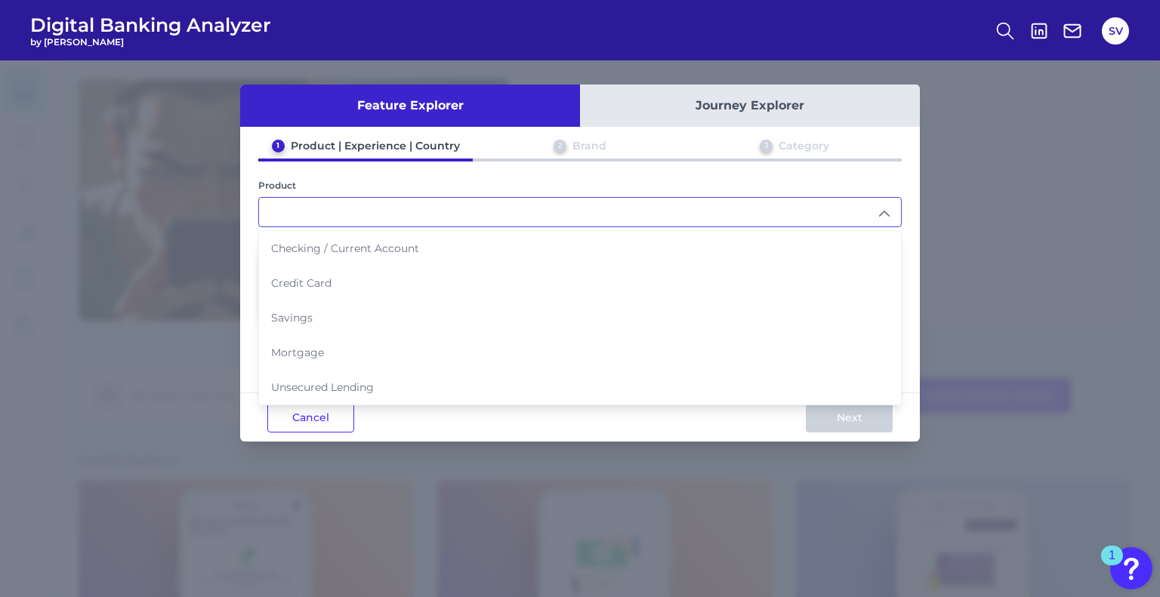
click at [1018, 99] on div "Feature Explorer Journey Explorer 1 Product | Experience | Country 2 Brand 3 Ca…" at bounding box center [580, 328] width 1160 height 537
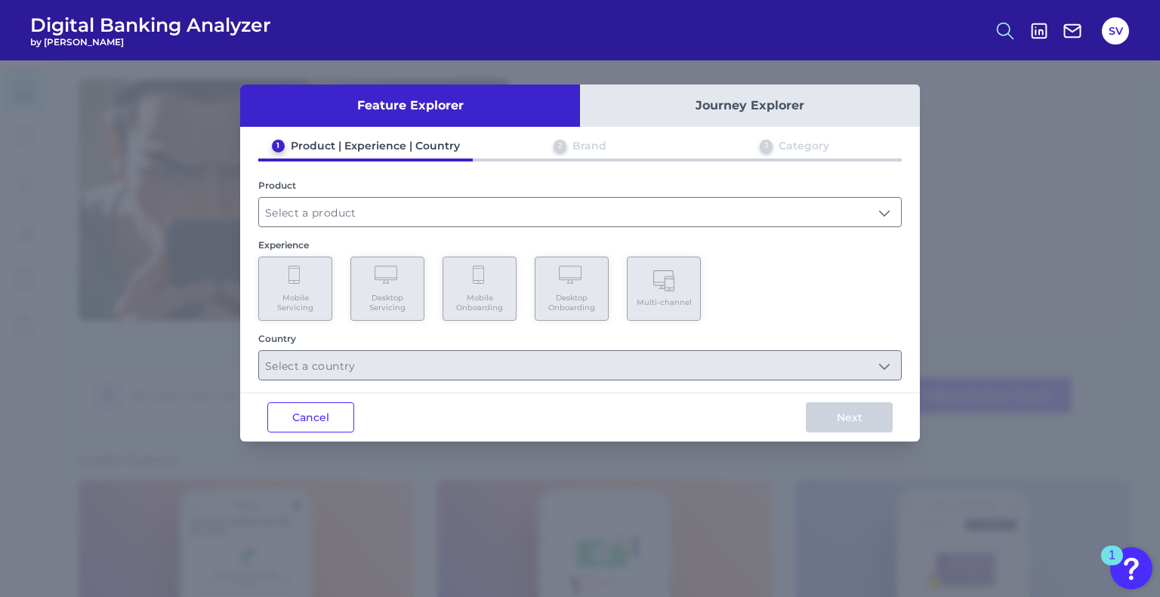
click at [994, 39] on icon at bounding box center [1004, 30] width 21 height 21
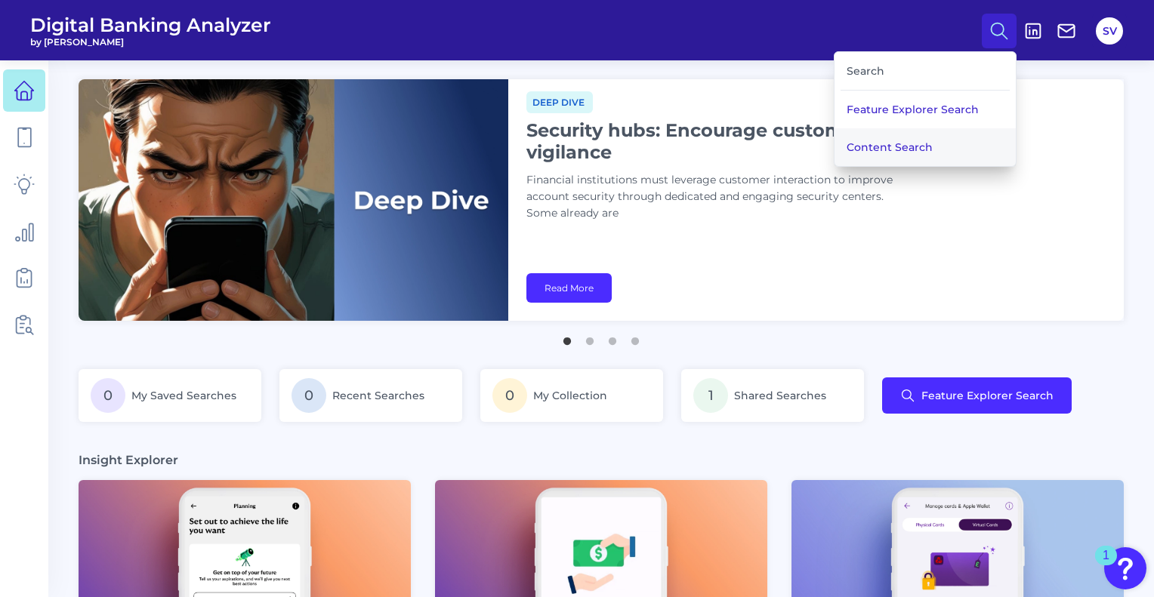
click at [911, 150] on button "Content Search" at bounding box center [924, 147] width 181 height 38
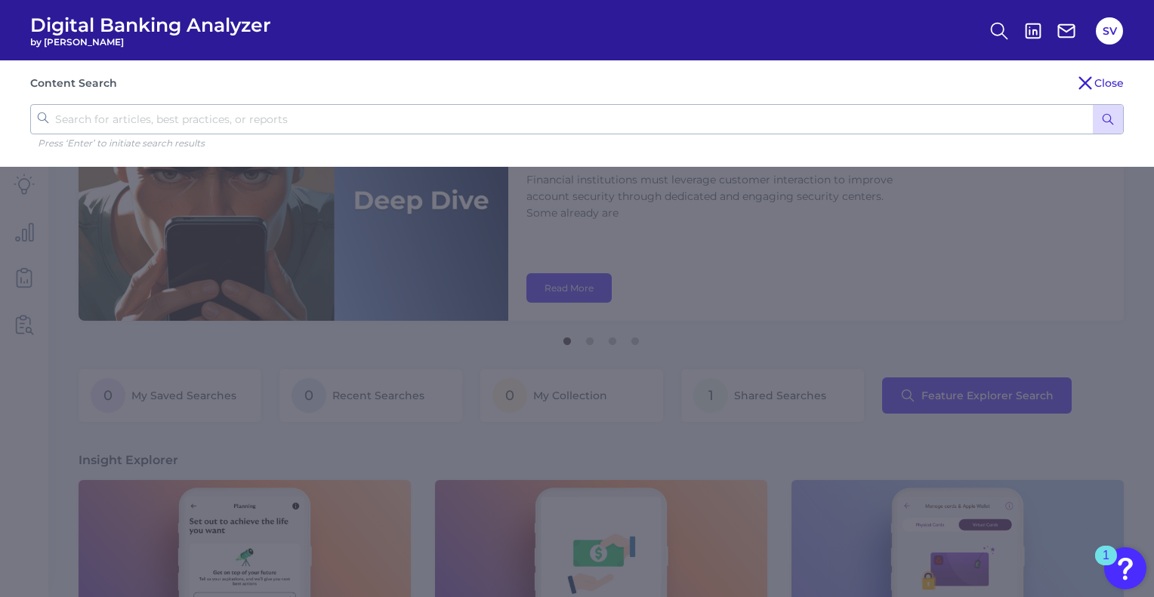
click at [456, 125] on input "text" at bounding box center [576, 119] width 1093 height 30
type input "authentication"
click button "submit" at bounding box center [1107, 119] width 30 height 29
